Goal: Find specific page/section: Find specific page/section

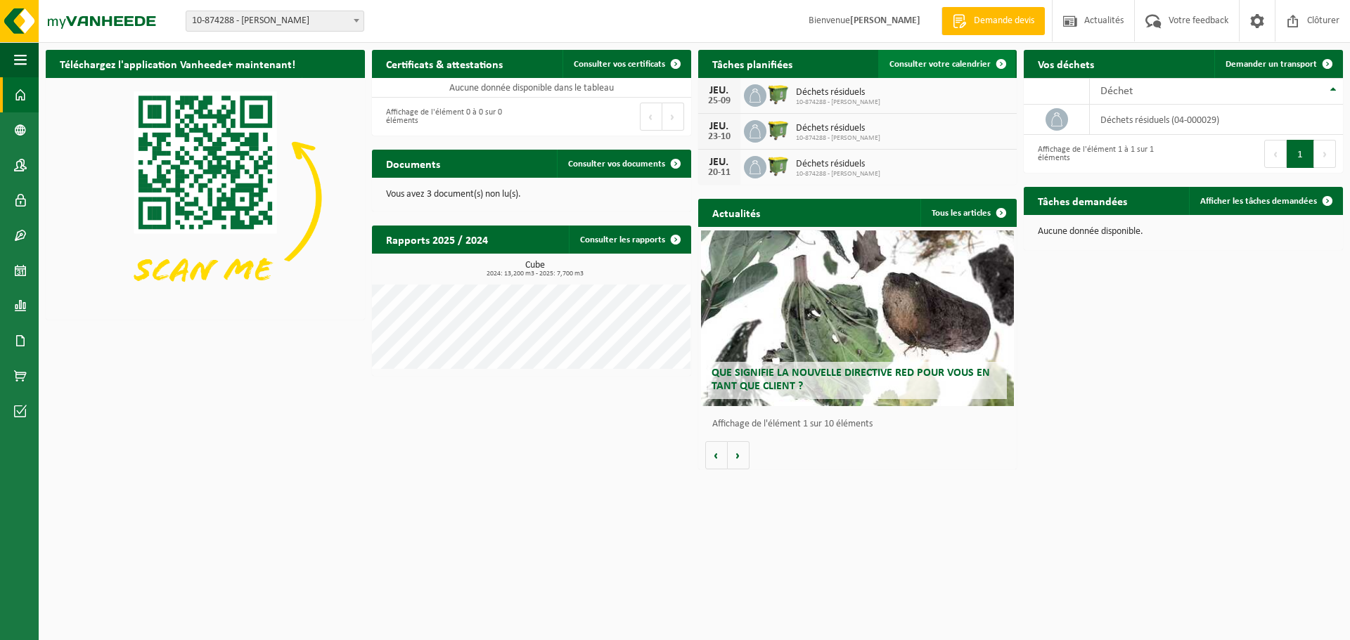
click at [946, 66] on span "Consulter votre calendrier" at bounding box center [939, 64] width 101 height 9
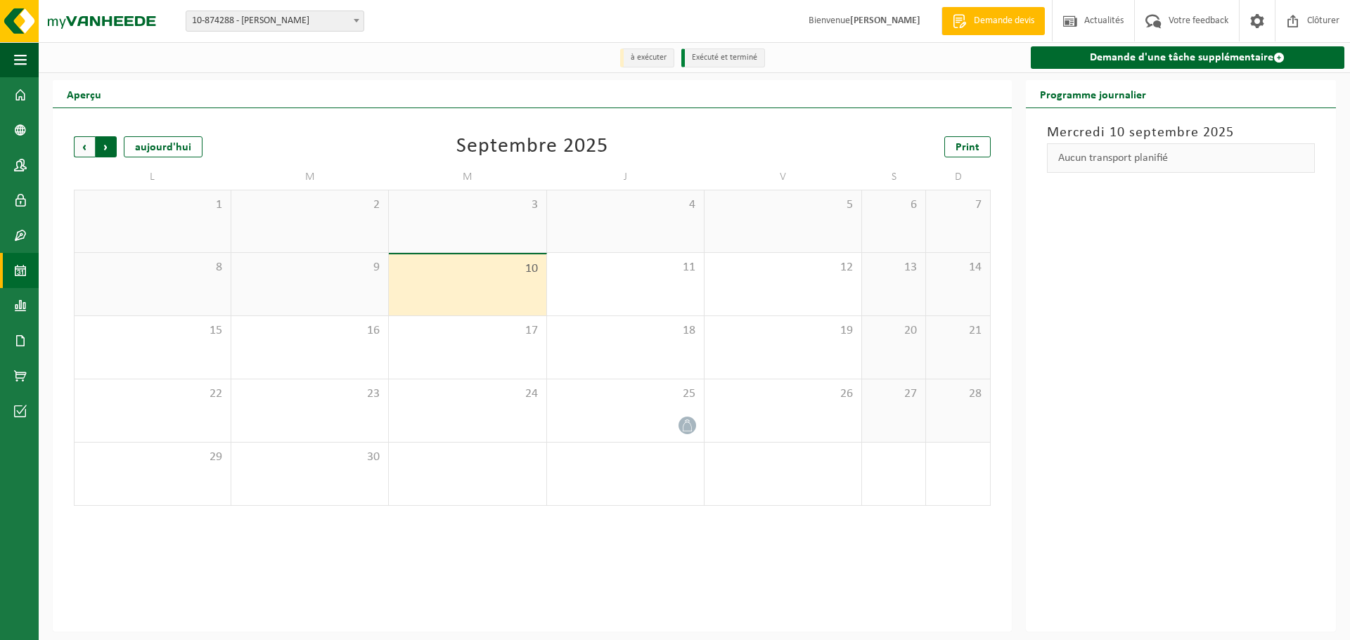
click at [84, 148] on span "Précédent" at bounding box center [84, 146] width 21 height 21
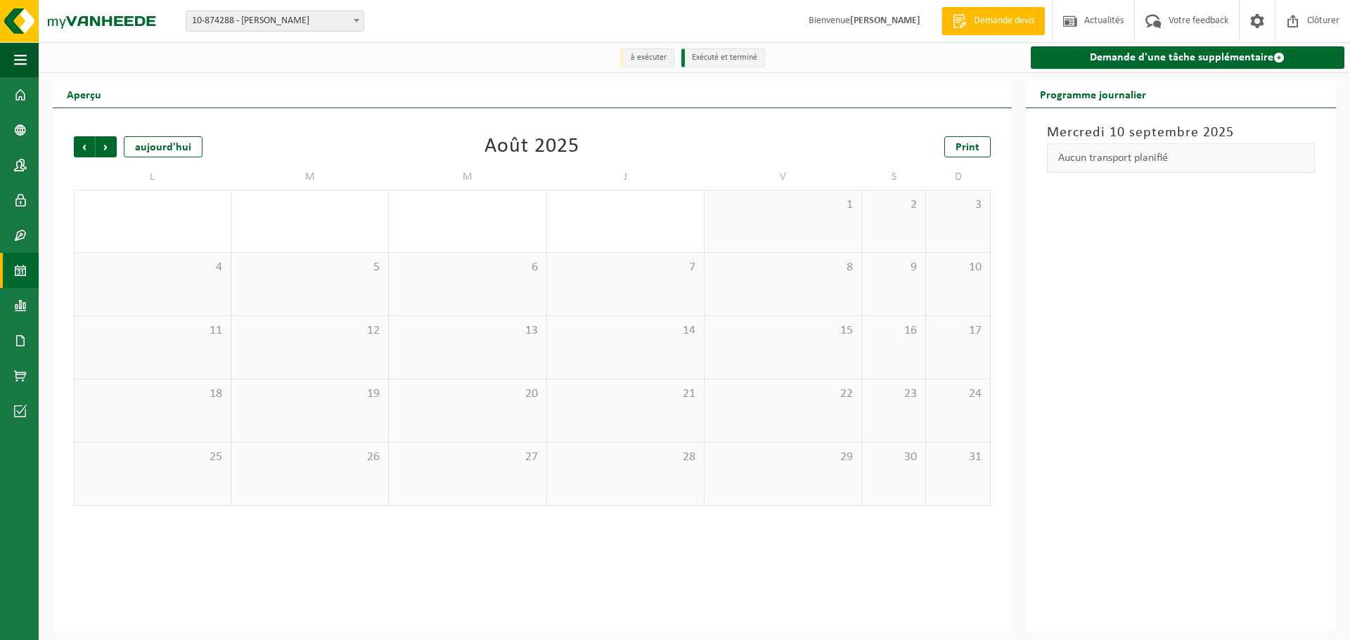
click at [84, 148] on span "Précédent" at bounding box center [84, 146] width 21 height 21
click at [108, 142] on span "Suivant" at bounding box center [106, 146] width 21 height 21
click at [86, 143] on span "Précédent" at bounding box center [84, 146] width 21 height 21
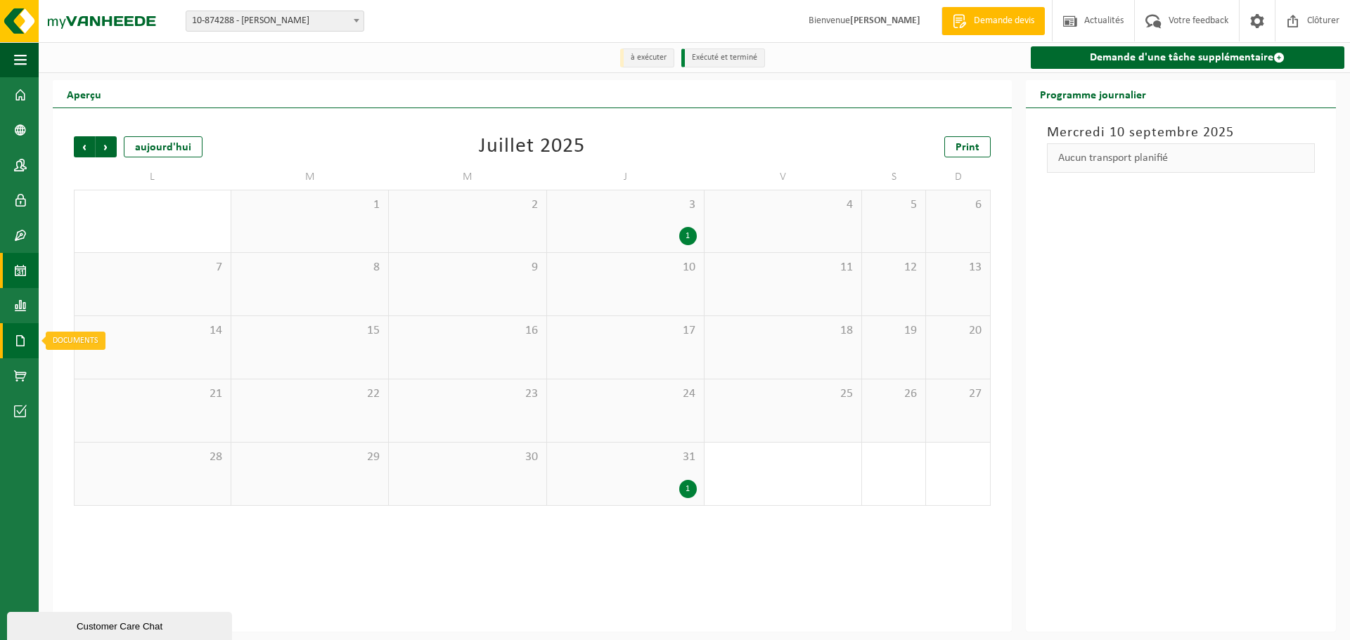
click at [24, 342] on span at bounding box center [20, 340] width 13 height 35
click at [105, 340] on span "Factures" at bounding box center [100, 341] width 36 height 27
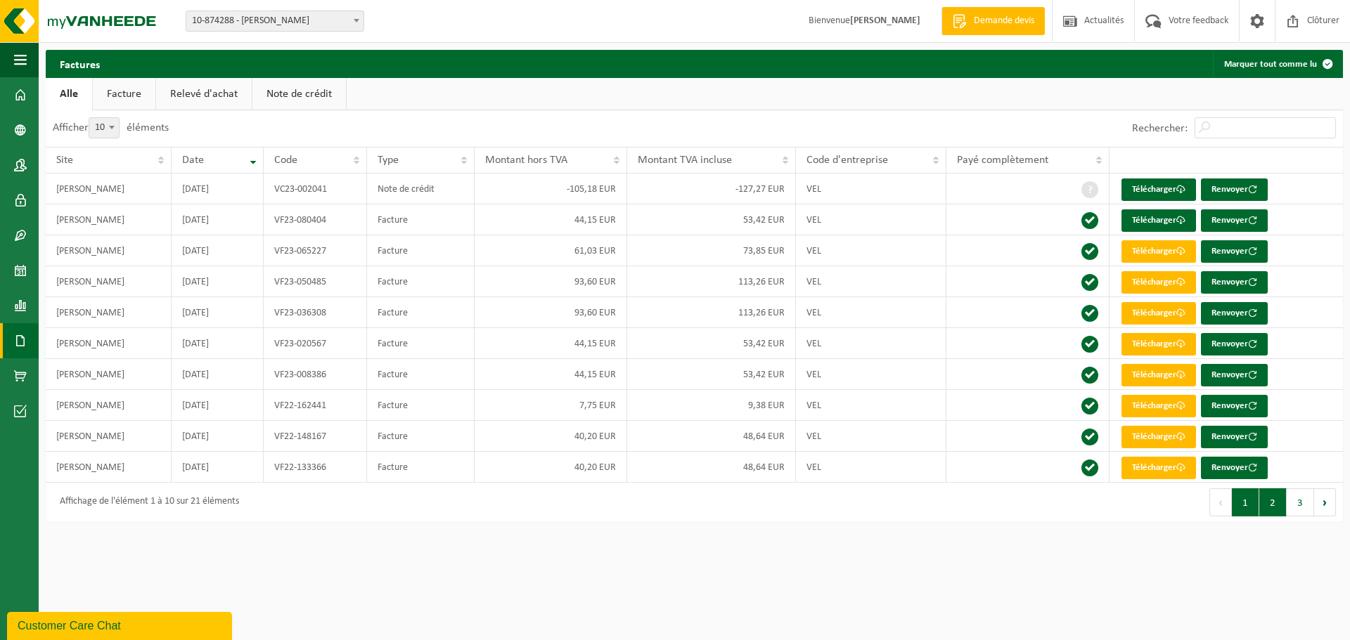
click at [1274, 505] on button "2" at bounding box center [1272, 503] width 27 height 28
click at [1249, 507] on button "1" at bounding box center [1244, 503] width 27 height 28
click at [1274, 509] on button "2" at bounding box center [1272, 503] width 27 height 28
click at [1247, 503] on button "1" at bounding box center [1244, 503] width 27 height 28
click at [1278, 505] on button "2" at bounding box center [1272, 503] width 27 height 28
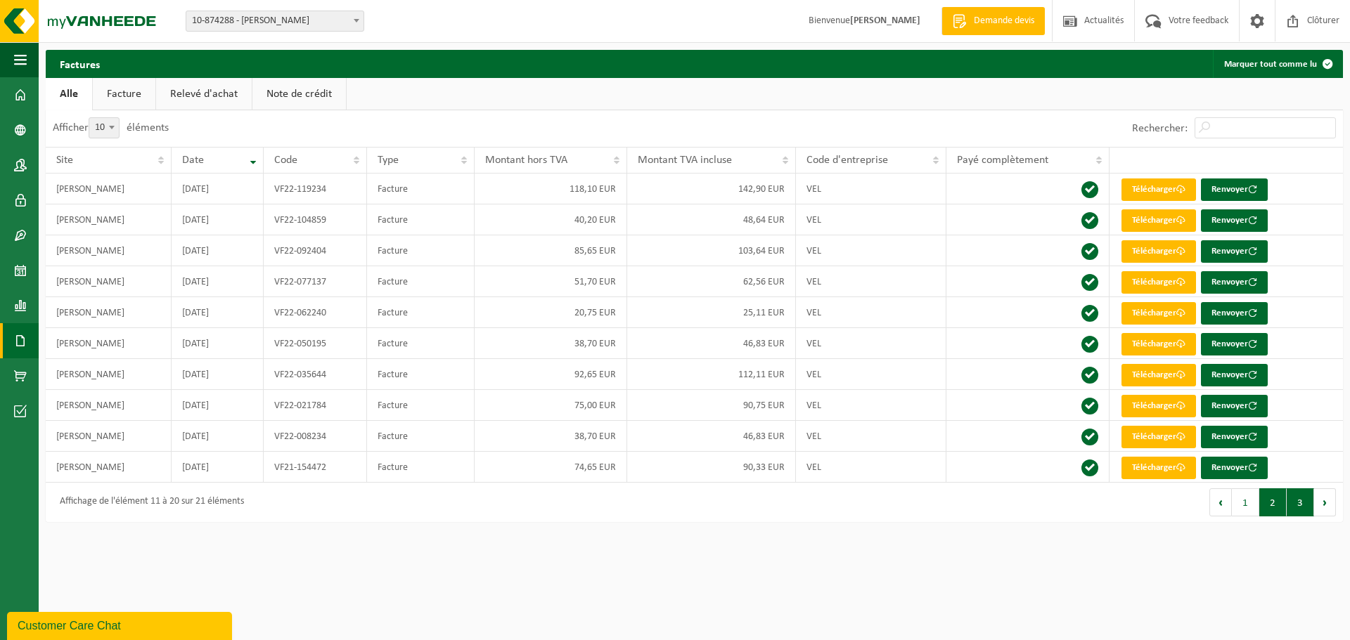
click at [1299, 507] on button "3" at bounding box center [1299, 503] width 27 height 28
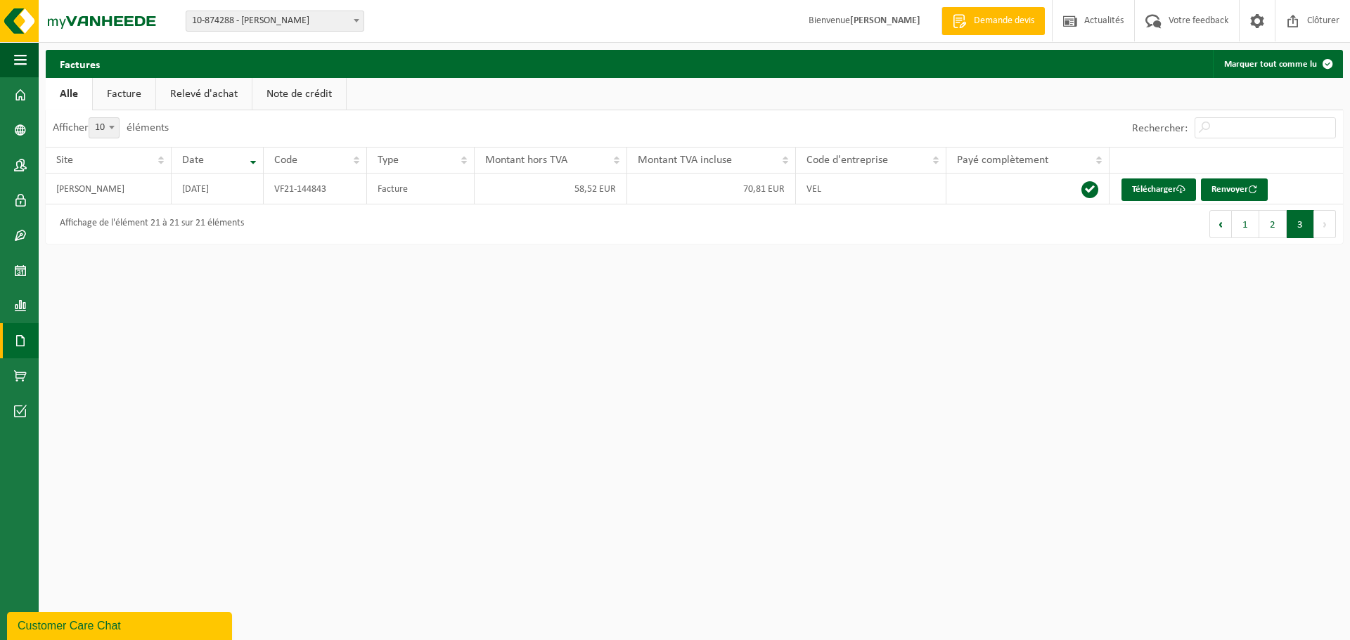
click at [128, 92] on link "Facture" at bounding box center [124, 94] width 63 height 32
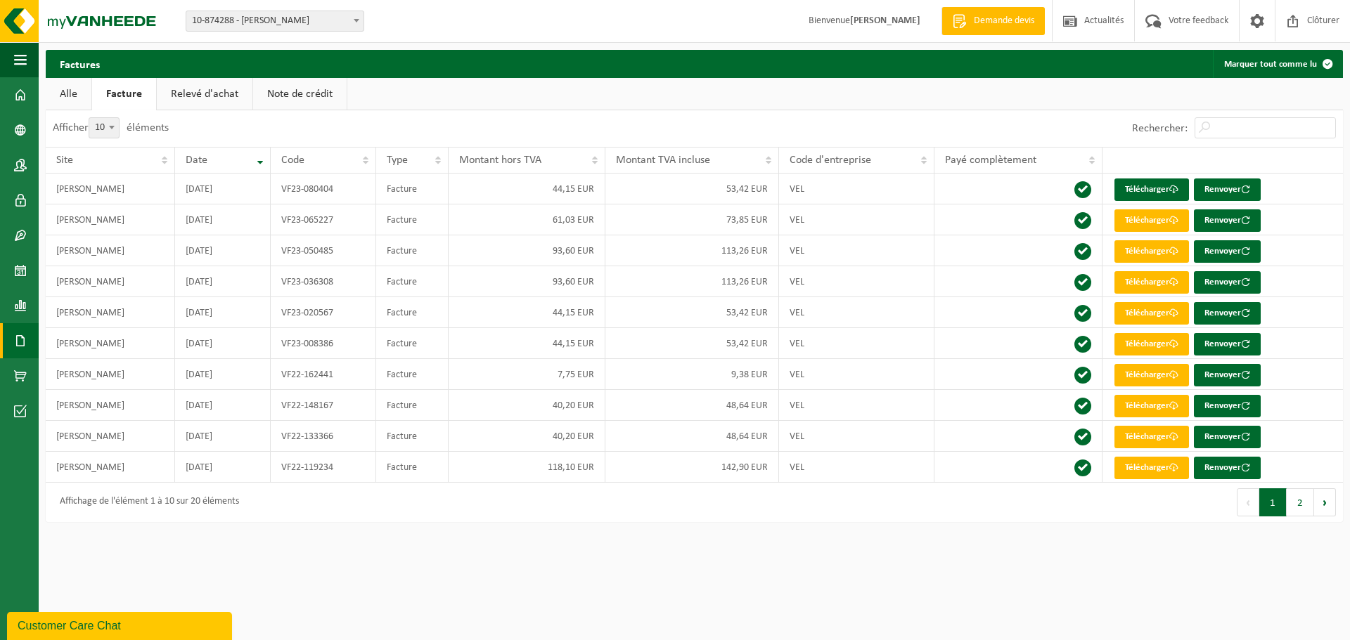
click at [1302, 500] on button "2" at bounding box center [1299, 503] width 27 height 28
click at [299, 98] on link "Note de crédit" at bounding box center [299, 94] width 93 height 32
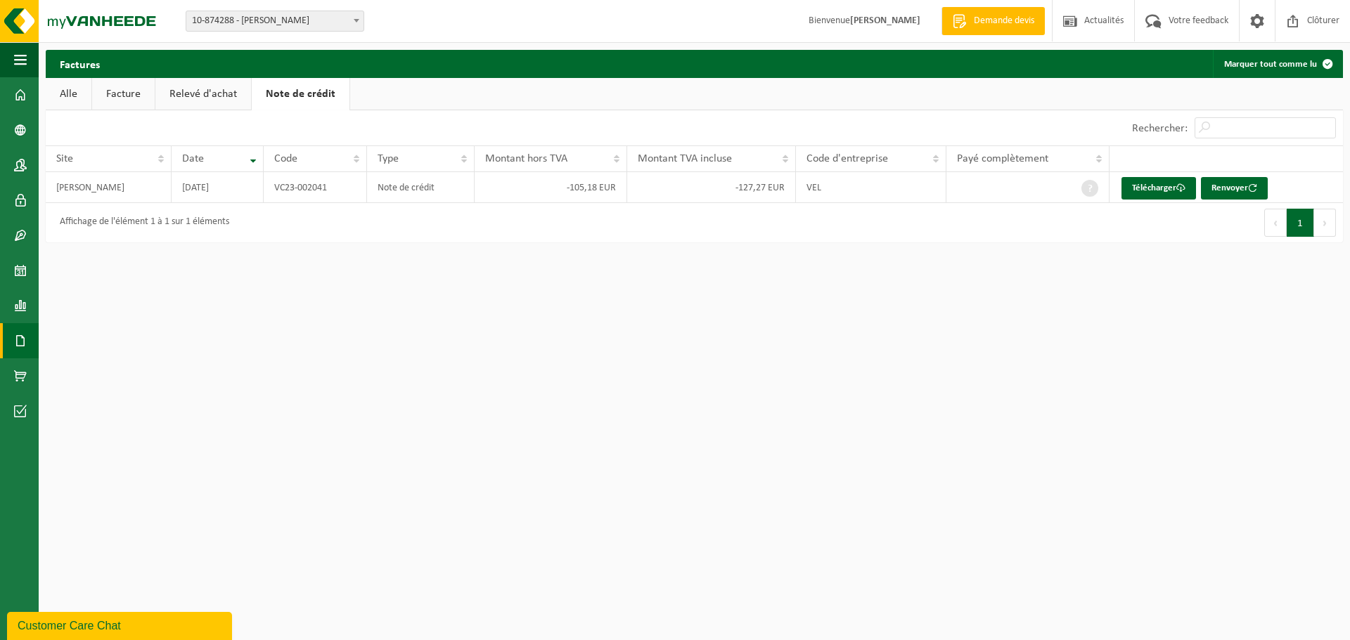
drag, startPoint x: 67, startPoint y: 91, endPoint x: 69, endPoint y: 100, distance: 9.4
click at [67, 91] on link "Alle" at bounding box center [69, 94] width 46 height 32
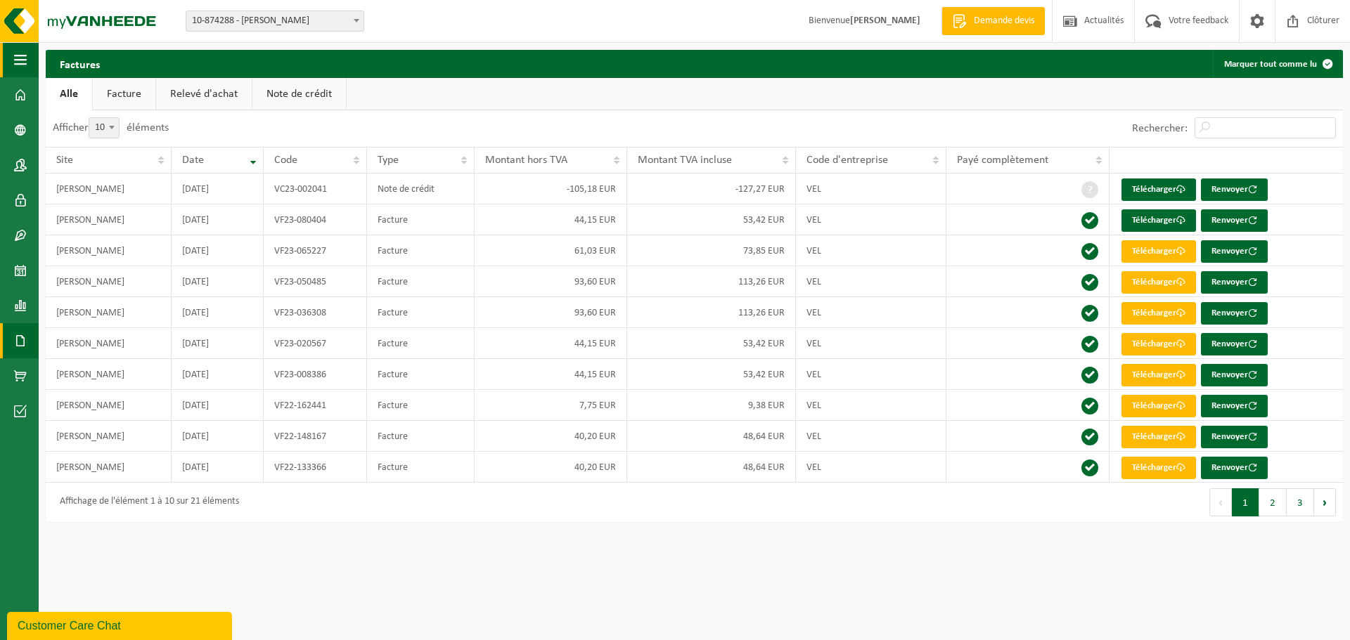
click at [18, 56] on span "button" at bounding box center [20, 59] width 13 height 35
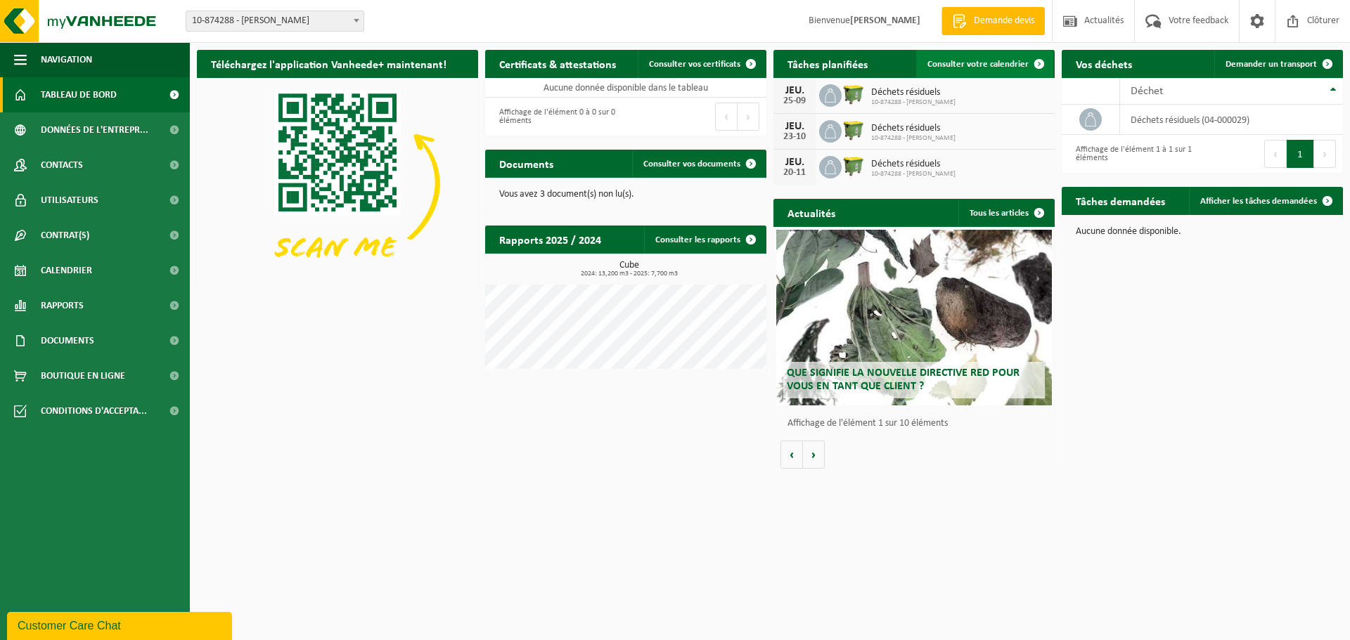
click at [969, 63] on span "Consulter votre calendrier" at bounding box center [977, 64] width 101 height 9
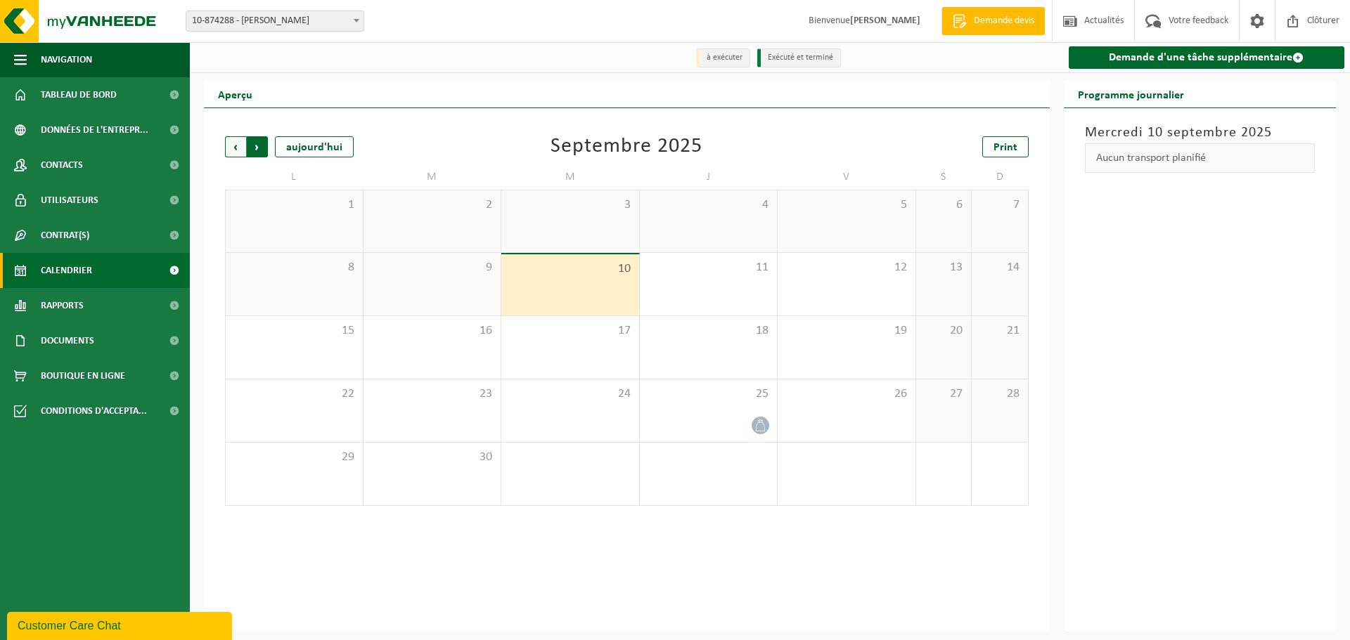
click at [232, 146] on span "Précédent" at bounding box center [235, 146] width 21 height 21
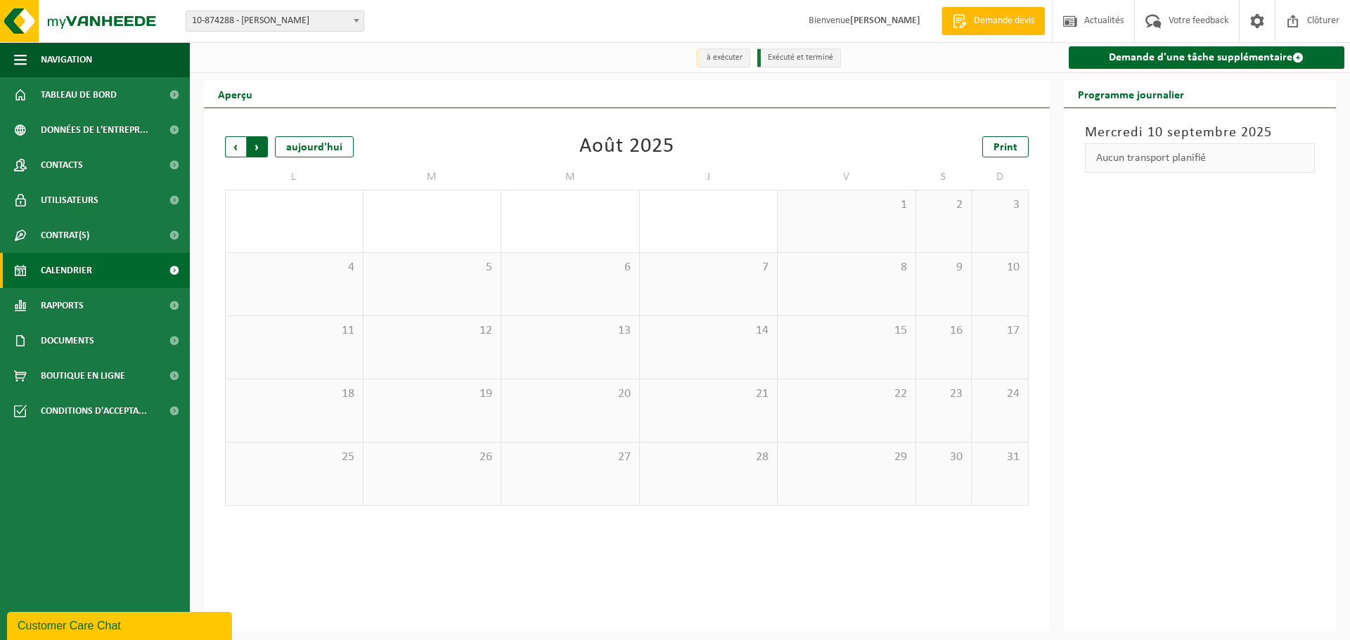
click at [235, 146] on span "Précédent" at bounding box center [235, 146] width 21 height 21
click at [259, 148] on span "Suivant" at bounding box center [257, 146] width 21 height 21
click at [76, 337] on span "Documents" at bounding box center [67, 340] width 53 height 35
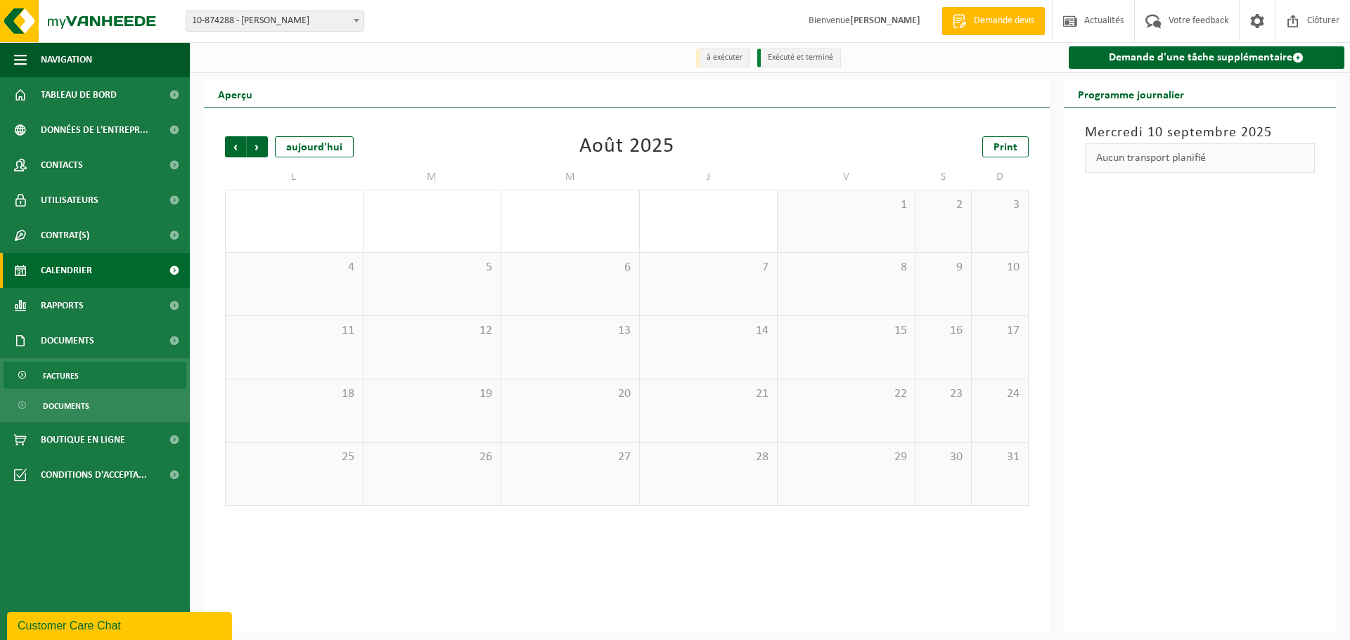
click at [84, 375] on link "Factures" at bounding box center [95, 375] width 183 height 27
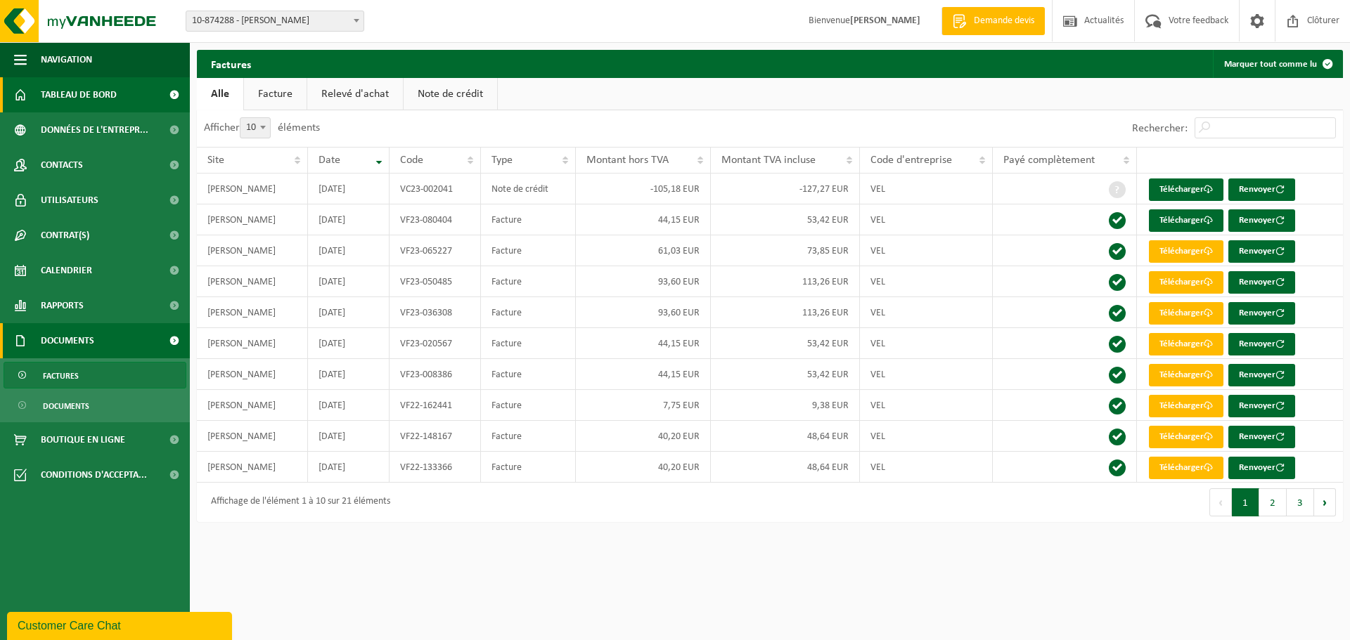
click at [66, 93] on span "Tableau de bord" at bounding box center [79, 94] width 76 height 35
